Goal: Task Accomplishment & Management: Use online tool/utility

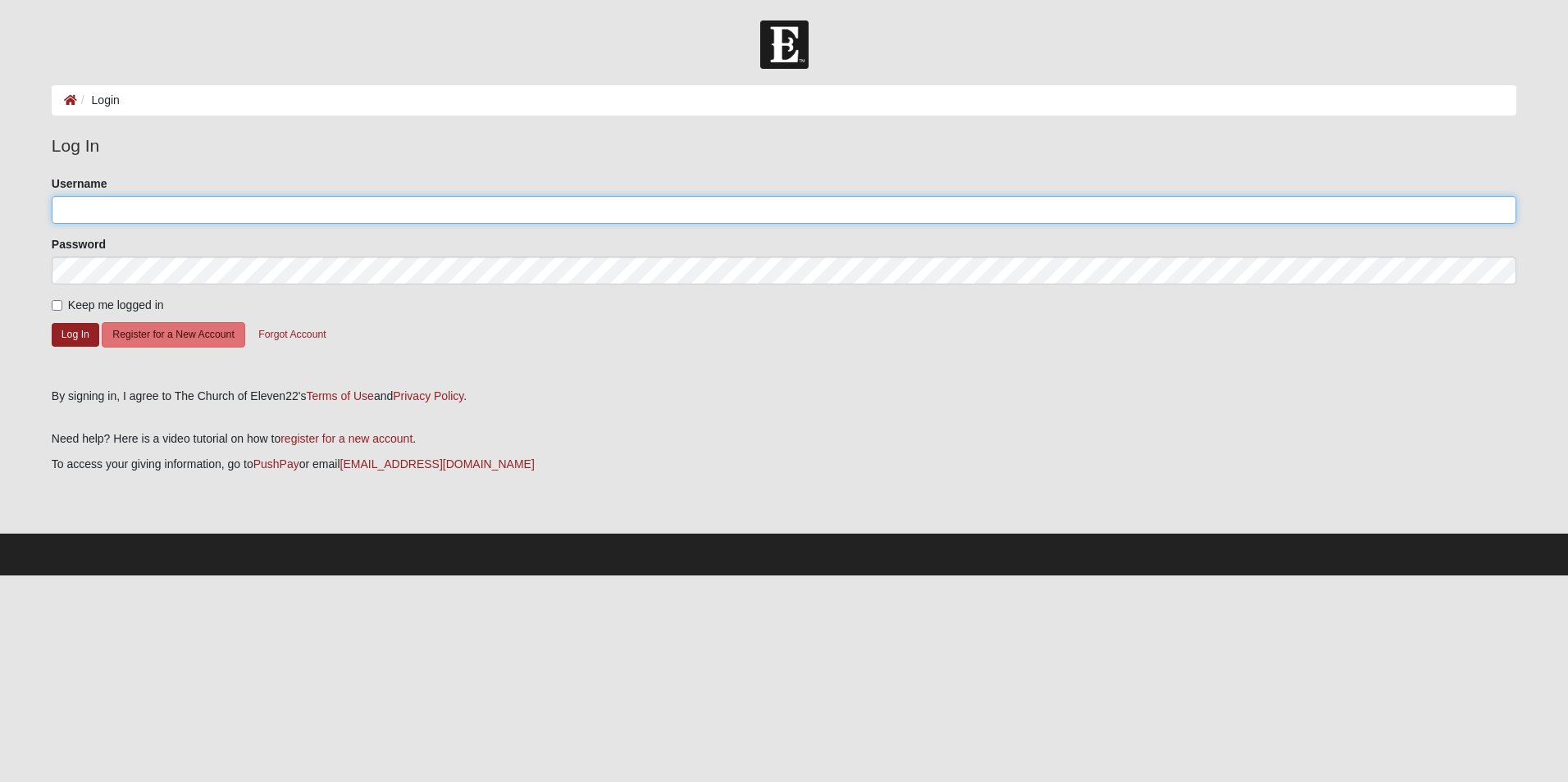
type input "MicheleB509"
click at [54, 306] on input "Keep me logged in" at bounding box center [57, 306] width 11 height 11
checkbox input "true"
click at [80, 335] on button "Log In" at bounding box center [75, 334] width 48 height 24
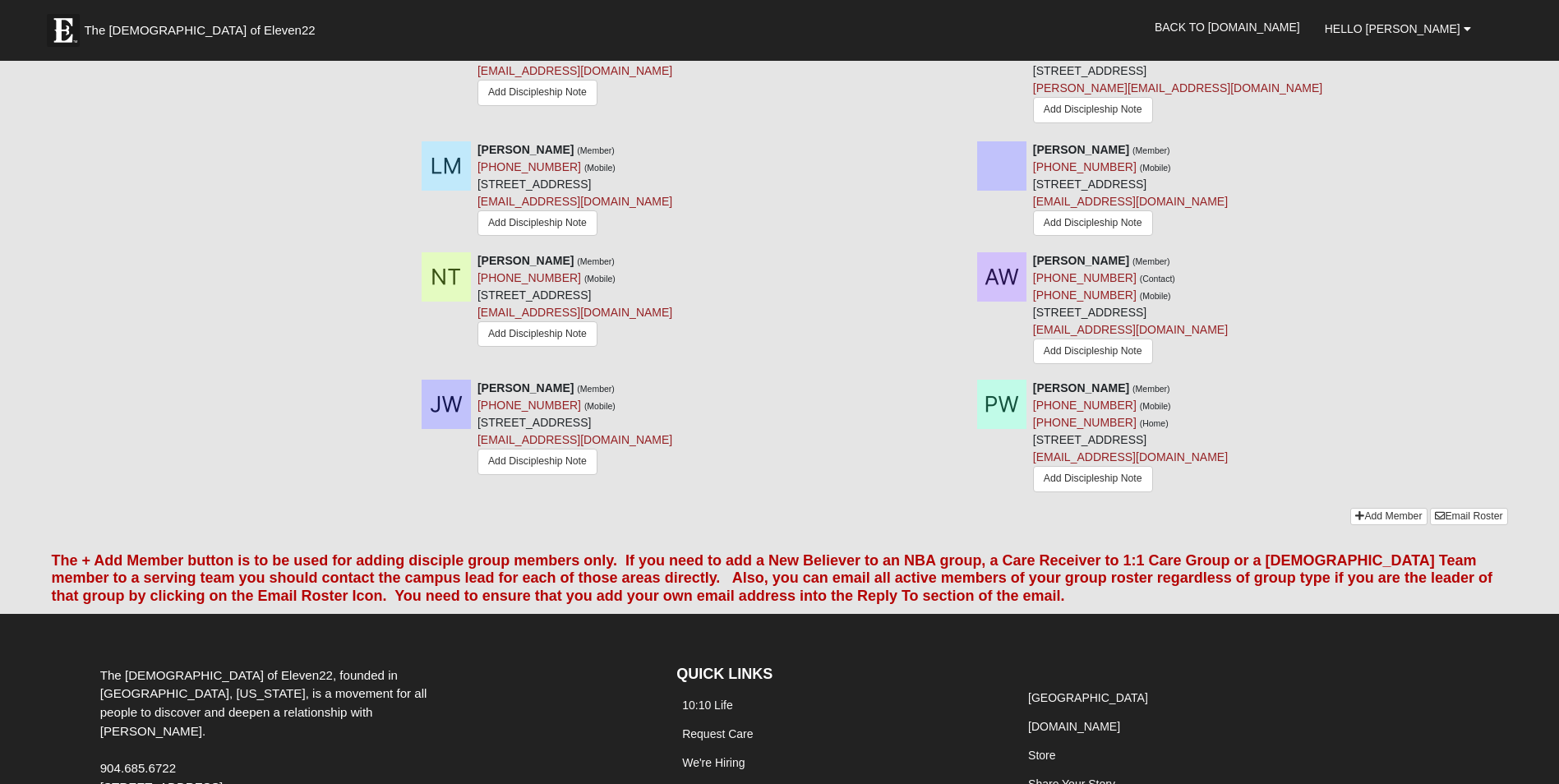
scroll to position [1534, 0]
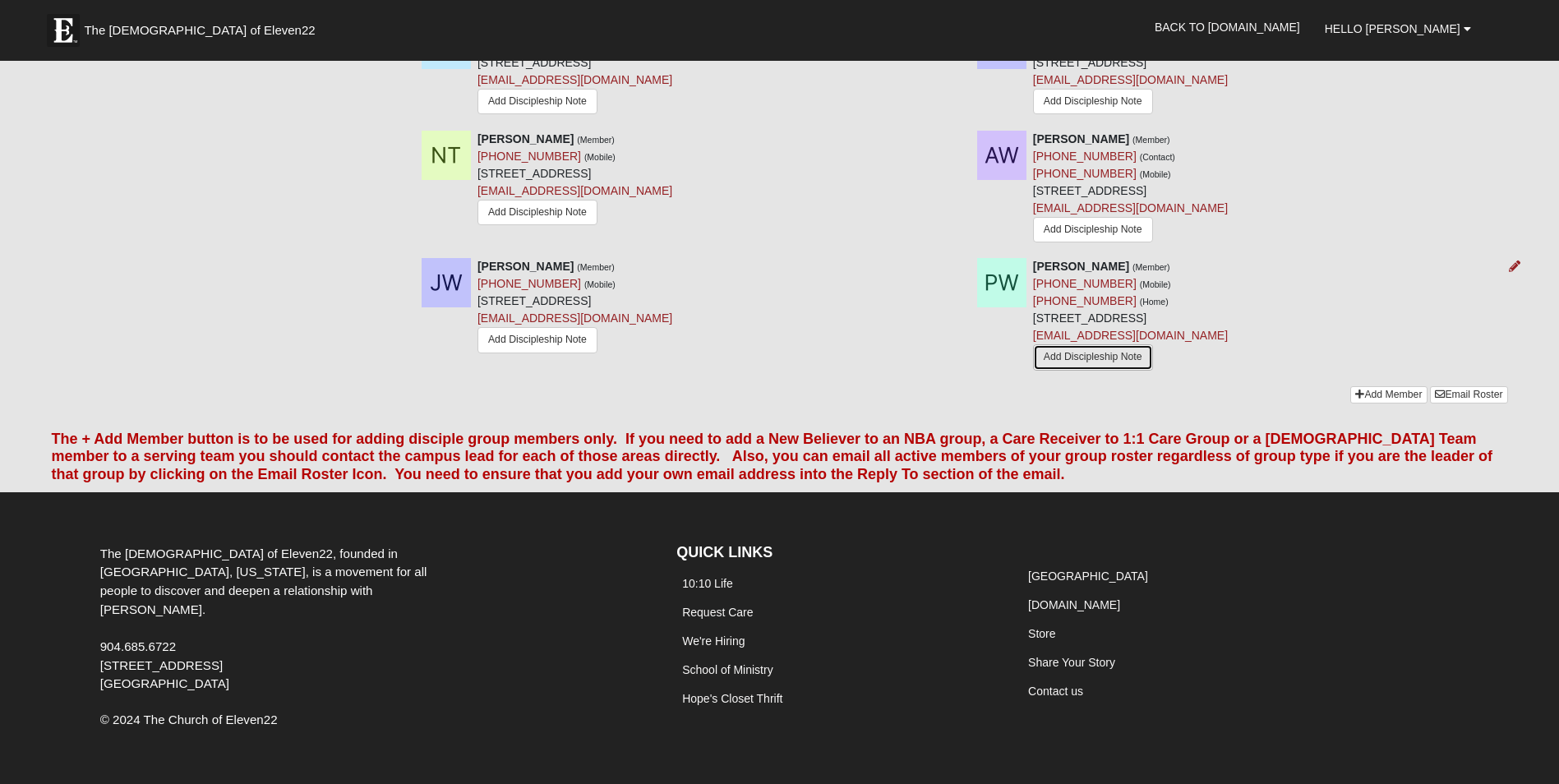
click at [1063, 362] on link "Add Discipleship Note" at bounding box center [1093, 357] width 120 height 25
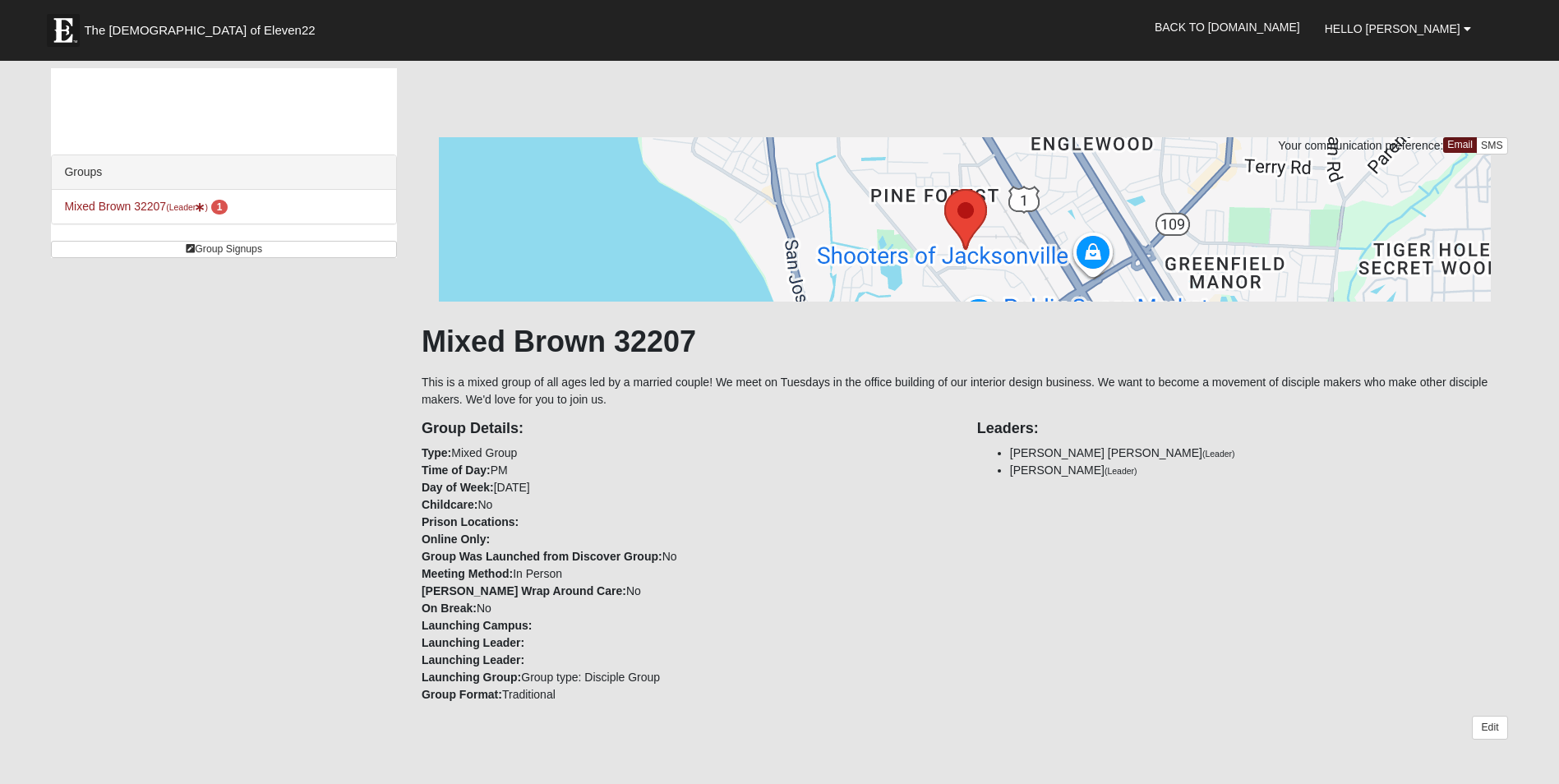
scroll to position [1534, 0]
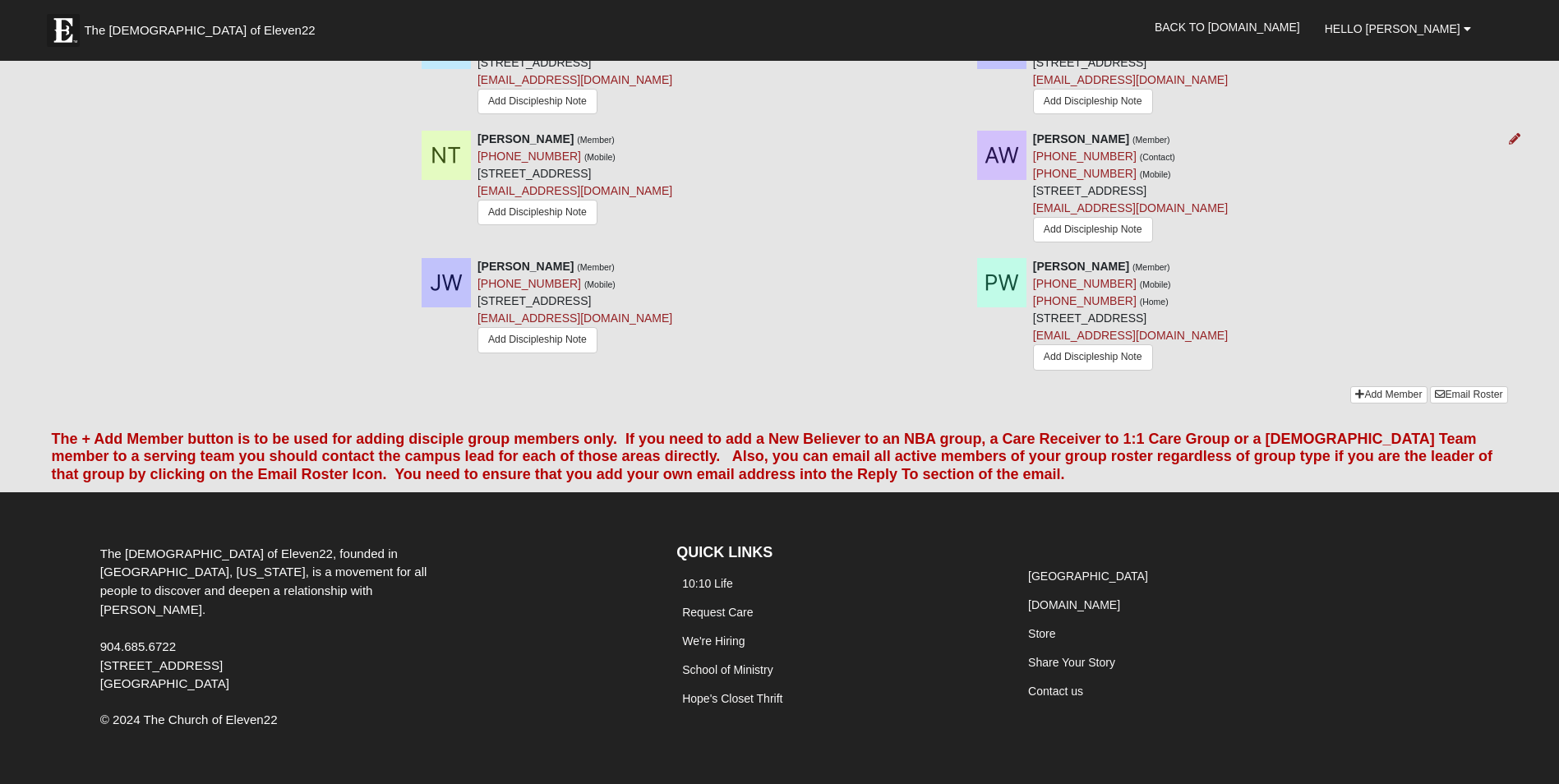
drag, startPoint x: 1064, startPoint y: 269, endPoint x: 1288, endPoint y: 228, distance: 227.7
click at [1288, 228] on div "Amy Ward (Member) (904) 651-4706 (Contact) (904) 651-4706 (Mobile) 1440 Palm Ln…" at bounding box center [1243, 189] width 556 height 116
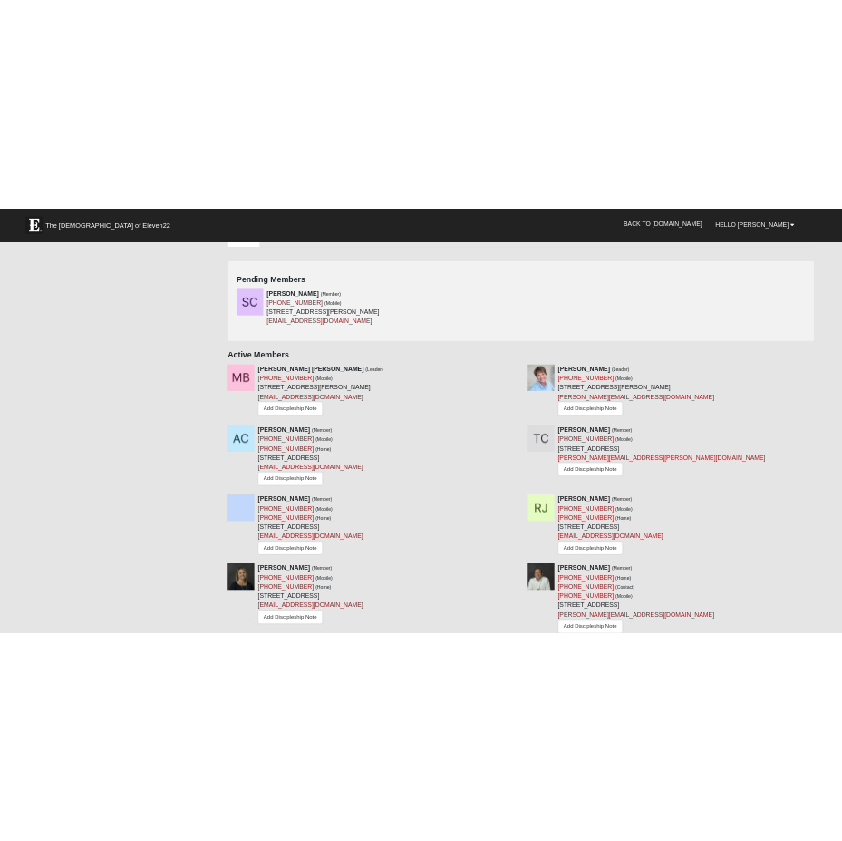
scroll to position [605, 0]
